Goal: Check status: Check status

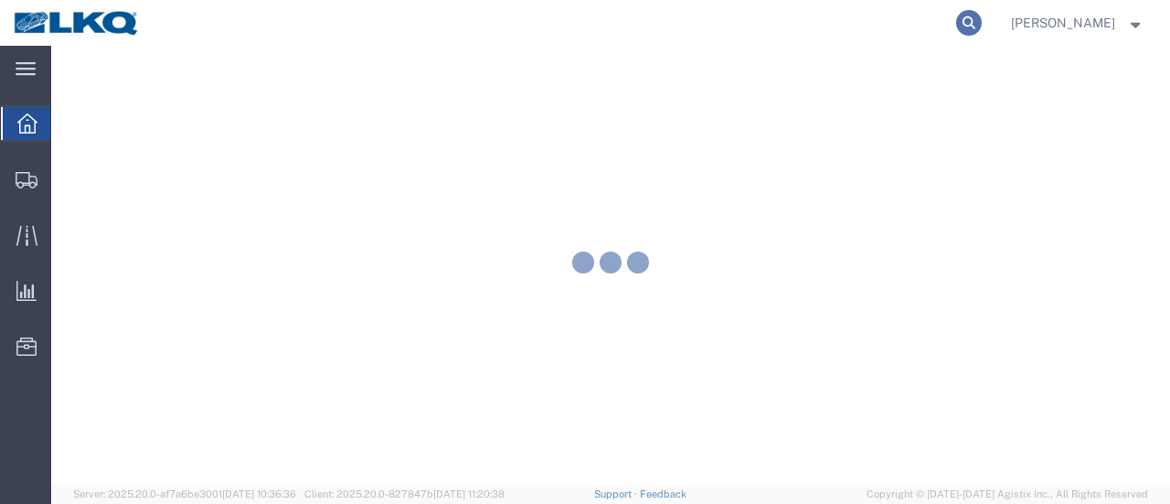
click at [982, 18] on icon at bounding box center [969, 23] width 26 height 26
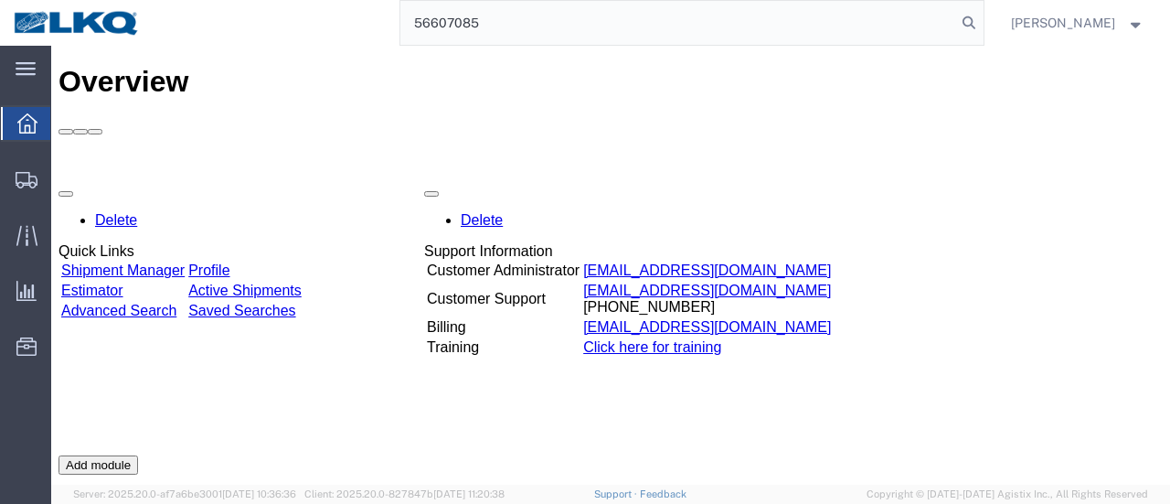
type input "56607085"
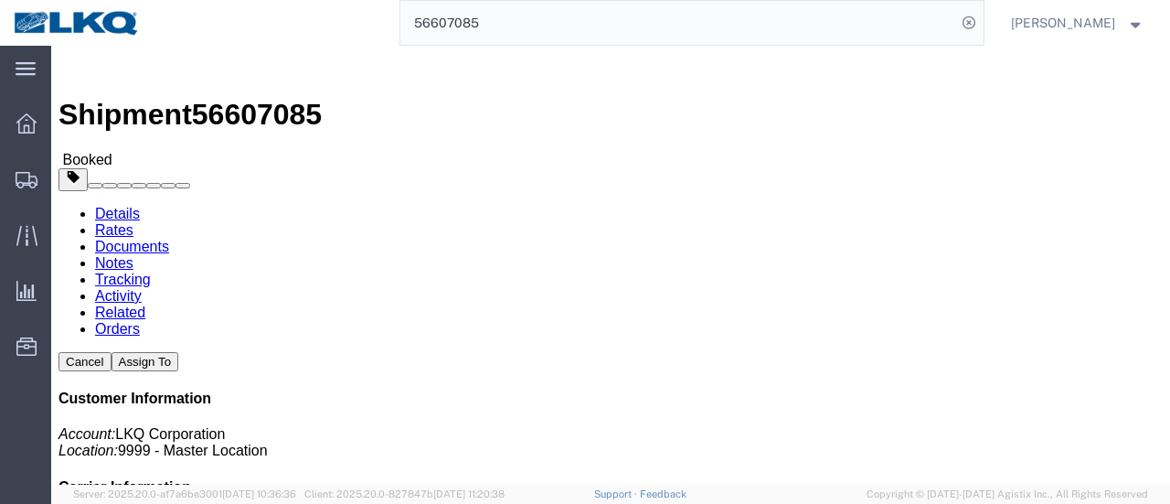
click link "Documents"
